Goal: Subscribe to service/newsletter

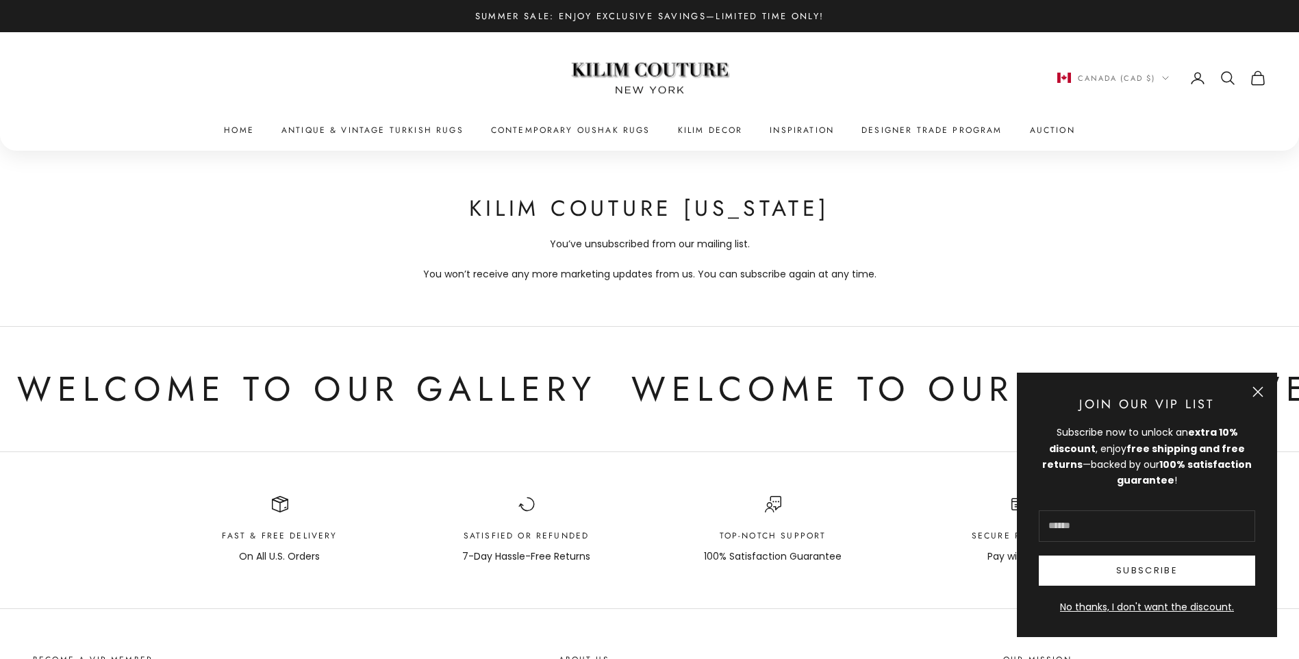
click at [1103, 533] on input "E-mail" at bounding box center [1146, 525] width 216 height 31
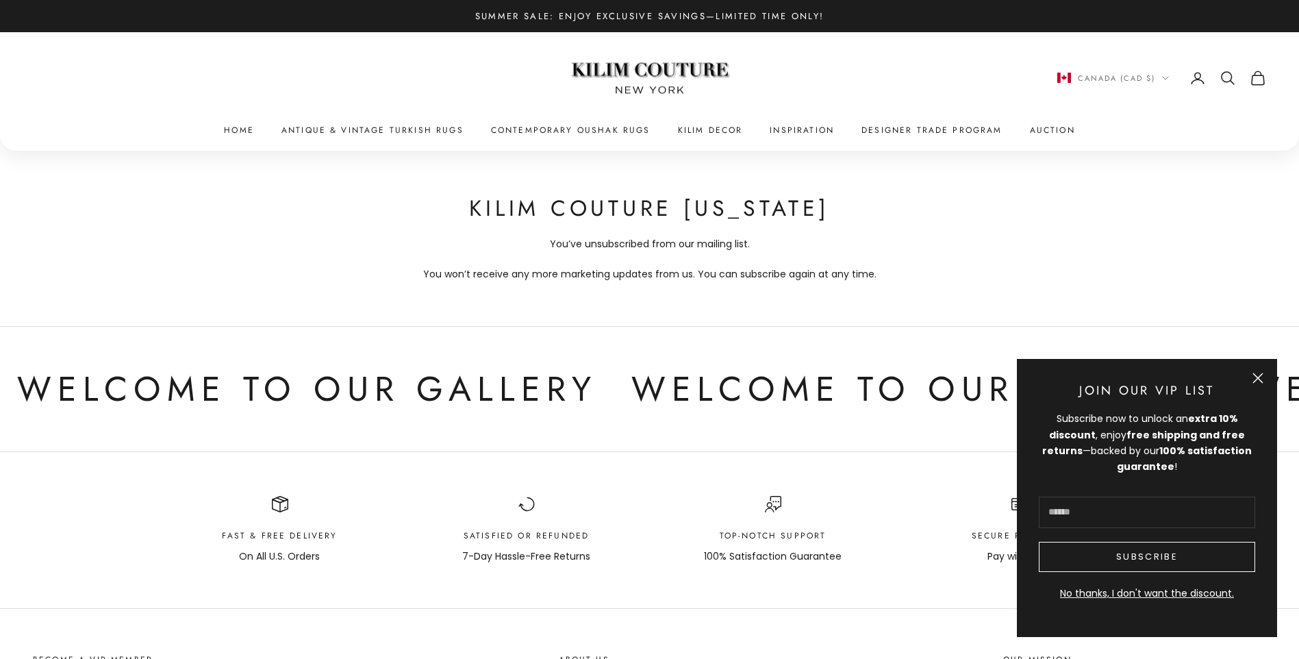
click at [1115, 553] on button "Subscribe" at bounding box center [1146, 556] width 216 height 30
click at [1077, 509] on input "E-mail" at bounding box center [1146, 511] width 216 height 31
type input "**********"
click at [1137, 560] on button "Subscribe" at bounding box center [1146, 556] width 216 height 30
click at [1162, 563] on button "Subscribe" at bounding box center [1146, 556] width 216 height 30
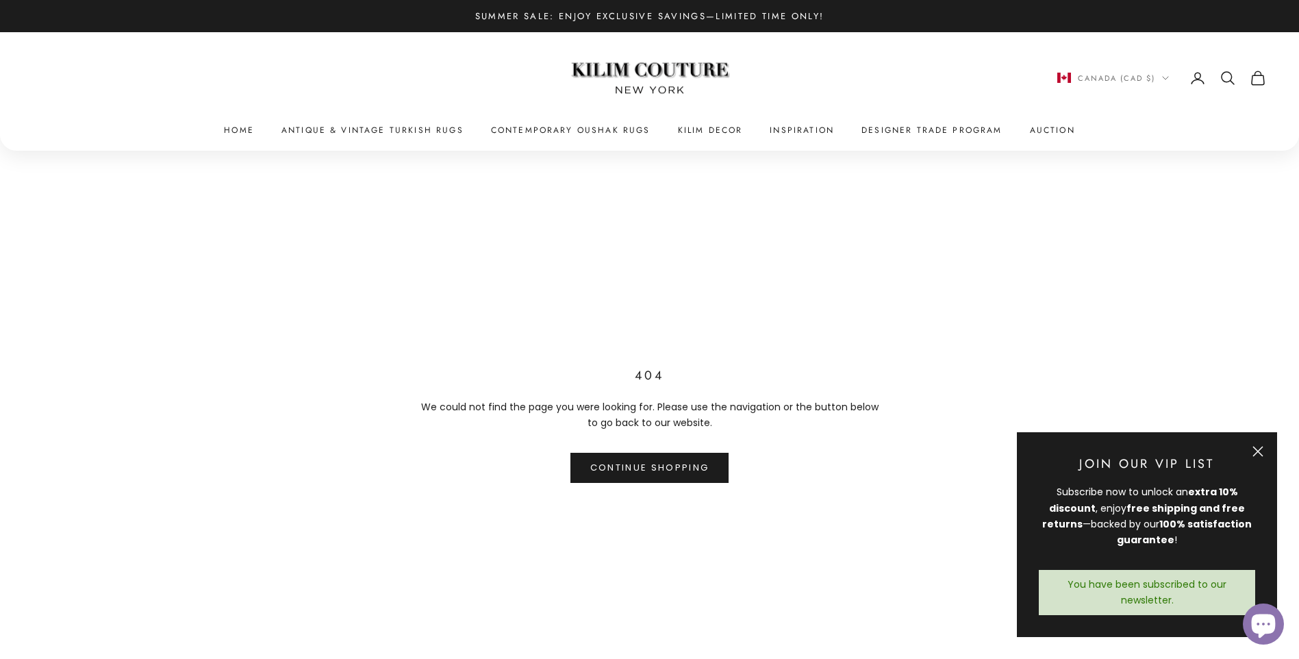
click at [1257, 448] on button "Close" at bounding box center [1257, 451] width 11 height 11
